Goal: Task Accomplishment & Management: Complete application form

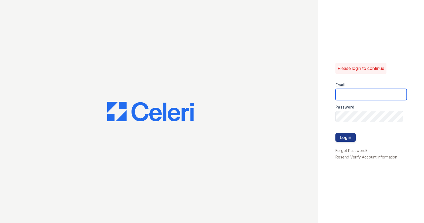
drag, startPoint x: 356, startPoint y: 93, endPoint x: 356, endPoint y: 96, distance: 3.0
click at [356, 93] on input "email" at bounding box center [371, 94] width 72 height 11
type input "[EMAIL_ADDRESS][DOMAIN_NAME]"
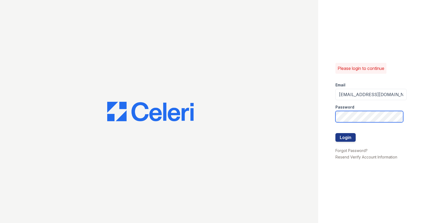
click at [335, 133] on button "Login" at bounding box center [345, 137] width 20 height 9
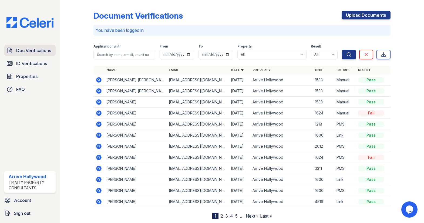
click at [30, 51] on span "Doc Verifications" at bounding box center [33, 50] width 35 height 6
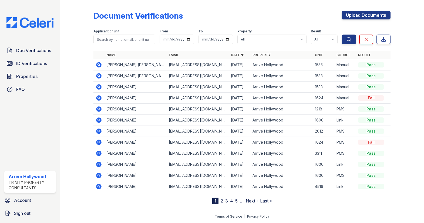
click at [97, 63] on icon at bounding box center [98, 64] width 5 height 5
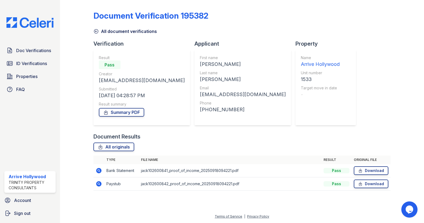
click at [97, 183] on icon at bounding box center [99, 184] width 6 height 6
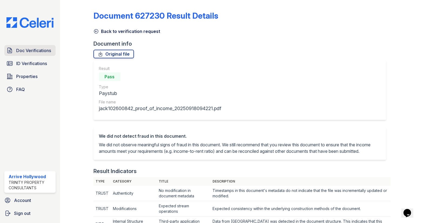
click at [35, 52] on span "Doc Verifications" at bounding box center [33, 50] width 35 height 6
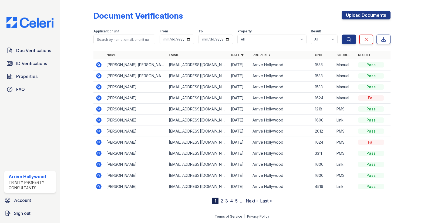
click at [99, 66] on icon at bounding box center [98, 64] width 5 height 5
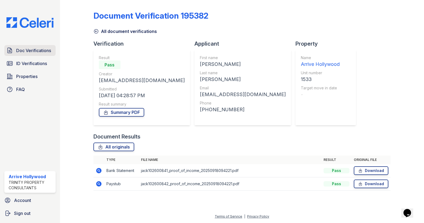
click at [35, 52] on span "Doc Verifications" at bounding box center [33, 50] width 35 height 6
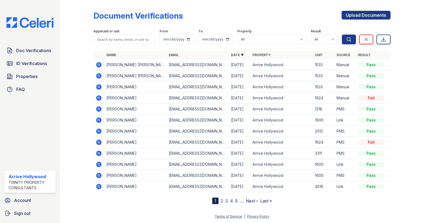
click at [98, 87] on icon at bounding box center [99, 87] width 6 height 6
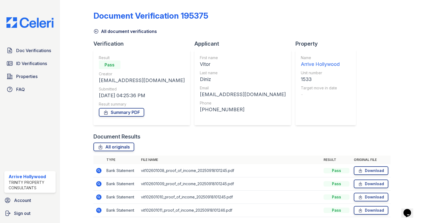
click at [97, 171] on icon at bounding box center [99, 170] width 6 height 6
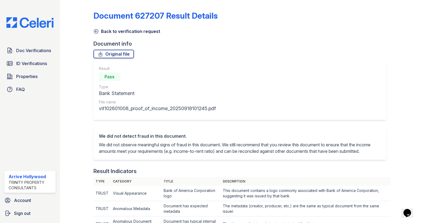
click at [96, 29] on icon at bounding box center [95, 31] width 5 height 5
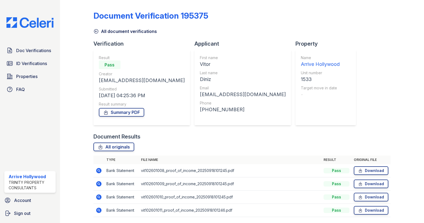
click at [96, 30] on icon at bounding box center [96, 31] width 4 height 4
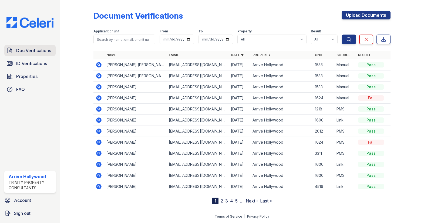
click at [35, 52] on span "Doc Verifications" at bounding box center [33, 50] width 35 height 6
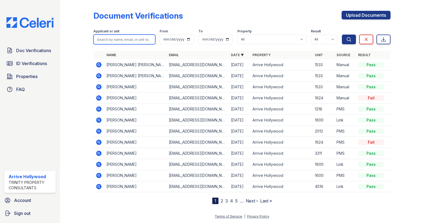
click at [131, 40] on input "search" at bounding box center [124, 40] width 62 height 10
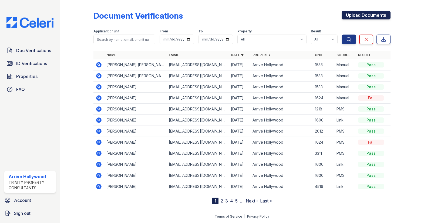
click at [365, 15] on link "Upload Documents" at bounding box center [365, 15] width 49 height 9
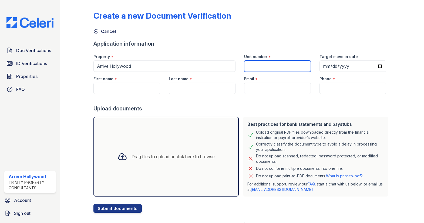
click at [269, 66] on input "Unit number" at bounding box center [277, 65] width 67 height 11
type input "1635"
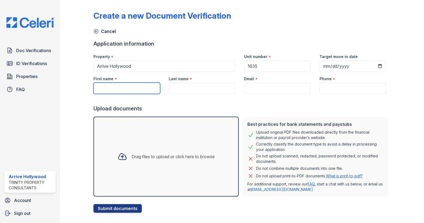
click at [119, 87] on input "First name" at bounding box center [126, 88] width 67 height 11
type input "Josef"
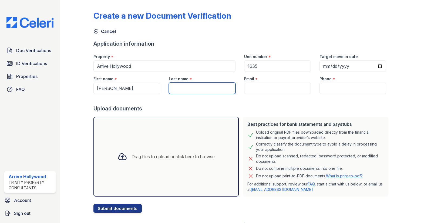
click at [181, 89] on input "Last name" at bounding box center [202, 88] width 67 height 11
type input "Petrous"
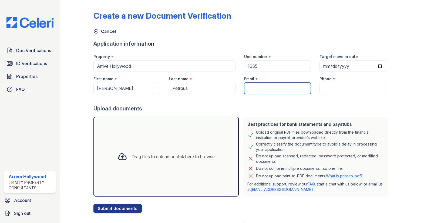
click at [268, 87] on input "Email" at bounding box center [277, 88] width 67 height 11
paste input "josef.petrous@gma"
type input "josef.petrous@gmail.com"
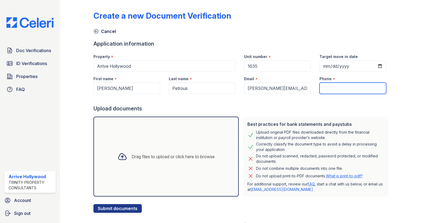
click at [348, 89] on input "Phone" at bounding box center [352, 88] width 67 height 11
paste input "1 313-415-7185"
type input "1 313-415-7185"
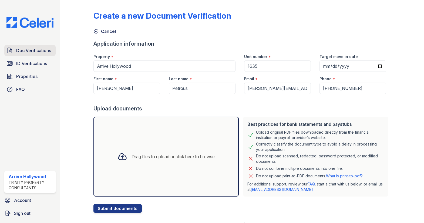
click at [30, 50] on span "Doc Verifications" at bounding box center [33, 50] width 35 height 6
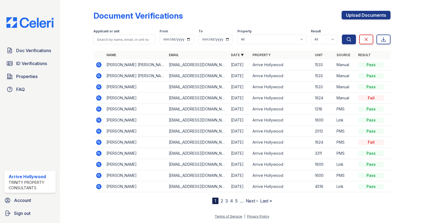
click at [99, 75] on icon at bounding box center [99, 76] width 6 height 6
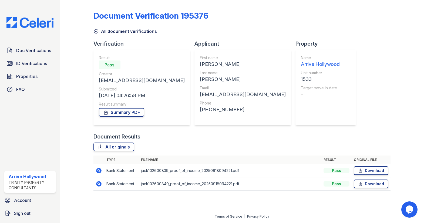
click at [97, 172] on icon at bounding box center [98, 170] width 5 height 5
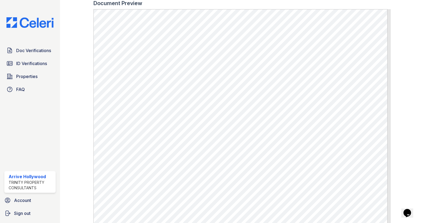
scroll to position [307, 0]
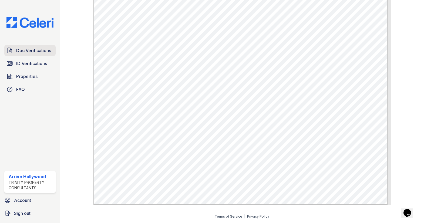
click at [37, 51] on span "Doc Verifications" at bounding box center [33, 50] width 35 height 6
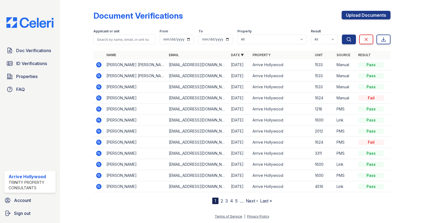
click at [98, 87] on icon at bounding box center [98, 86] width 1 height 1
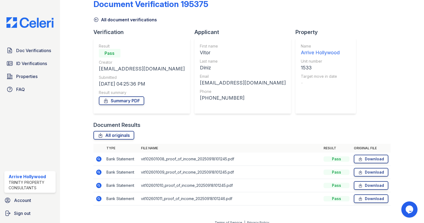
scroll to position [18, 0]
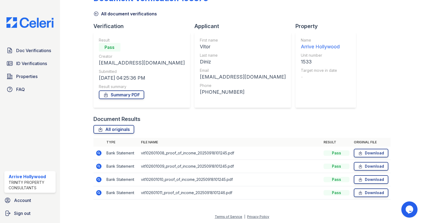
click at [98, 166] on icon at bounding box center [99, 166] width 6 height 6
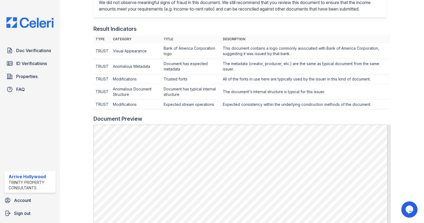
scroll to position [196, 0]
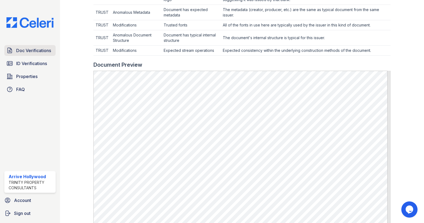
click at [36, 50] on span "Doc Verifications" at bounding box center [33, 50] width 35 height 6
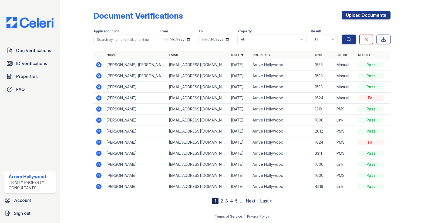
click at [98, 88] on icon at bounding box center [98, 86] width 5 height 5
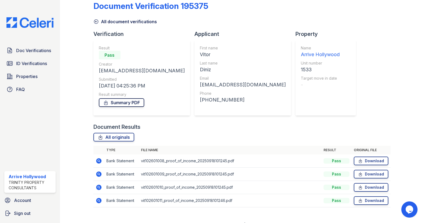
scroll to position [18, 0]
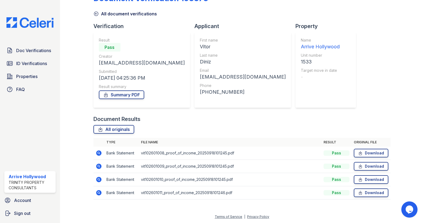
click at [98, 165] on icon at bounding box center [99, 166] width 6 height 6
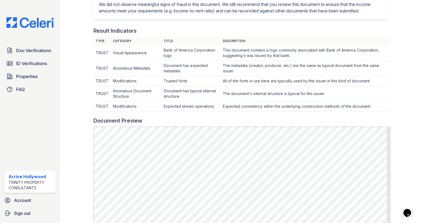
scroll to position [73, 0]
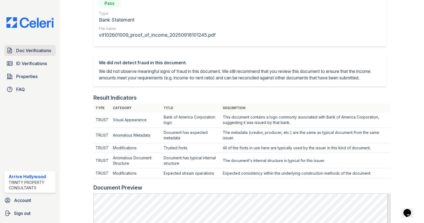
click at [31, 54] on link "Doc Verifications" at bounding box center [29, 50] width 51 height 11
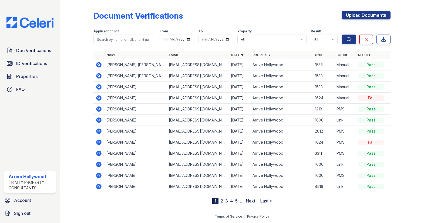
click at [222, 200] on link "2" at bounding box center [221, 200] width 2 height 5
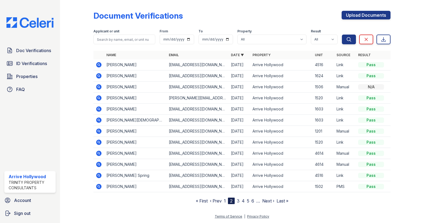
click at [99, 88] on icon at bounding box center [98, 86] width 5 height 5
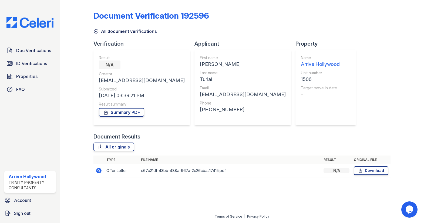
click at [100, 171] on icon at bounding box center [99, 170] width 6 height 6
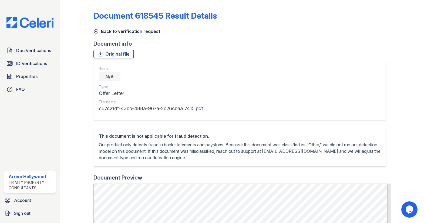
click at [94, 31] on icon at bounding box center [95, 31] width 5 height 5
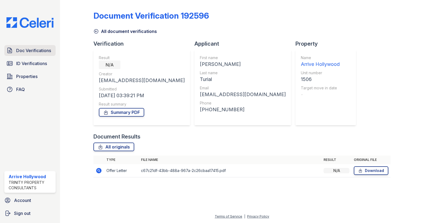
click at [36, 46] on link "Doc Verifications" at bounding box center [29, 50] width 51 height 11
